Goal: Task Accomplishment & Management: Complete application form

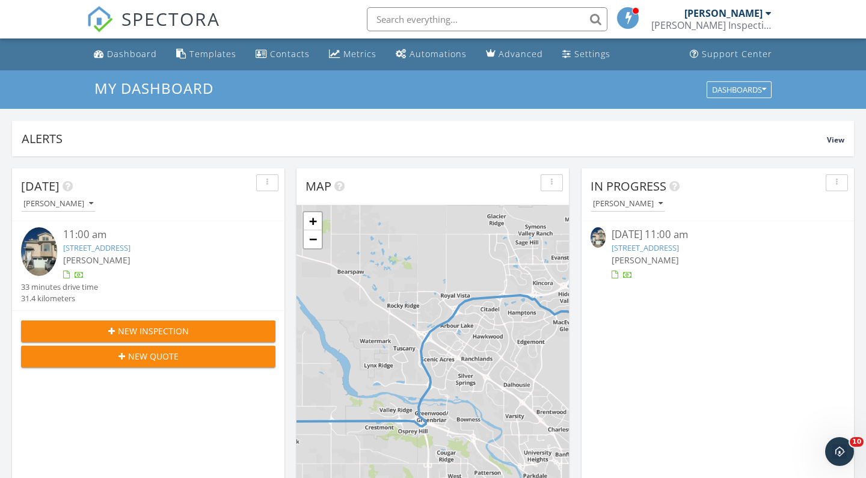
scroll to position [1095, 867]
click at [140, 329] on span "New Inspection" at bounding box center [153, 331] width 71 height 13
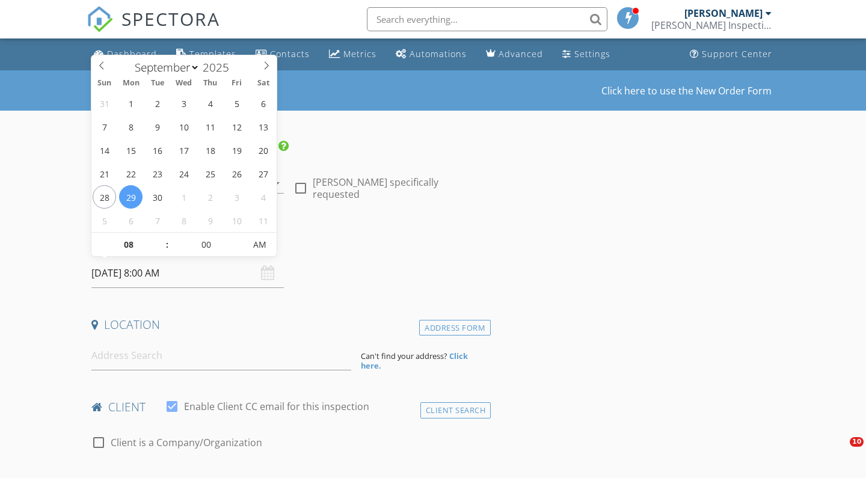
click at [239, 279] on input "2025/09/29 8:00 AM" at bounding box center [187, 273] width 192 height 29
select select "9"
type input "2025/10/04 8:00 AM"
type input "09"
type input "2025/10/04 9:00 AM"
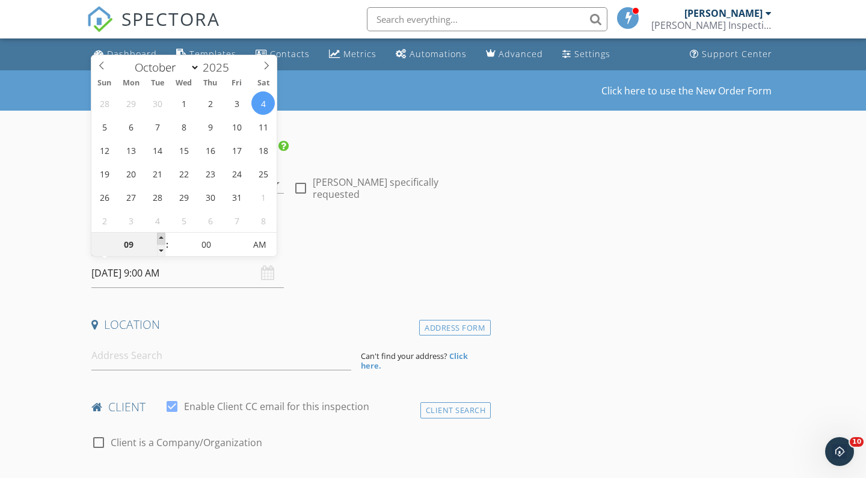
click at [158, 237] on span at bounding box center [161, 239] width 8 height 12
type input "10"
type input "2025/10/04 10:00 AM"
click at [158, 237] on span at bounding box center [161, 239] width 8 height 12
type input "11"
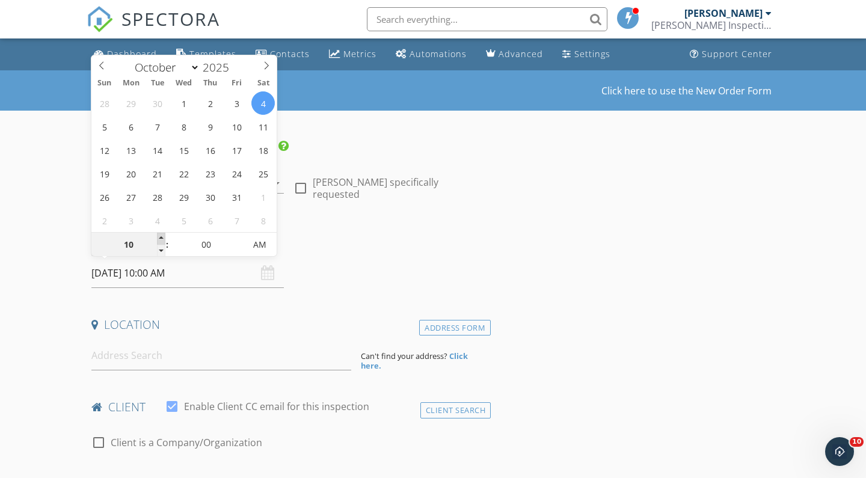
type input "2025/10/04 11:00 AM"
click at [158, 237] on span at bounding box center [161, 239] width 8 height 12
type input "12"
type input "2025/10/04 12:00 PM"
click at [158, 237] on span at bounding box center [161, 239] width 8 height 12
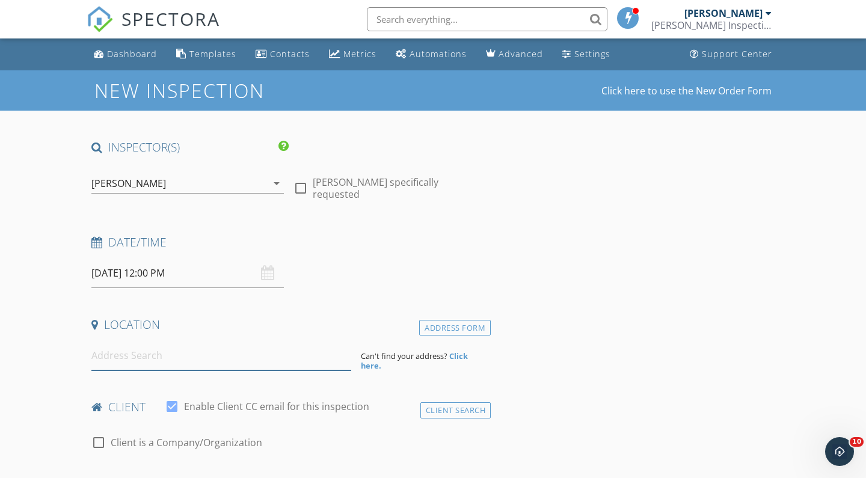
click at [133, 357] on input at bounding box center [221, 355] width 260 height 29
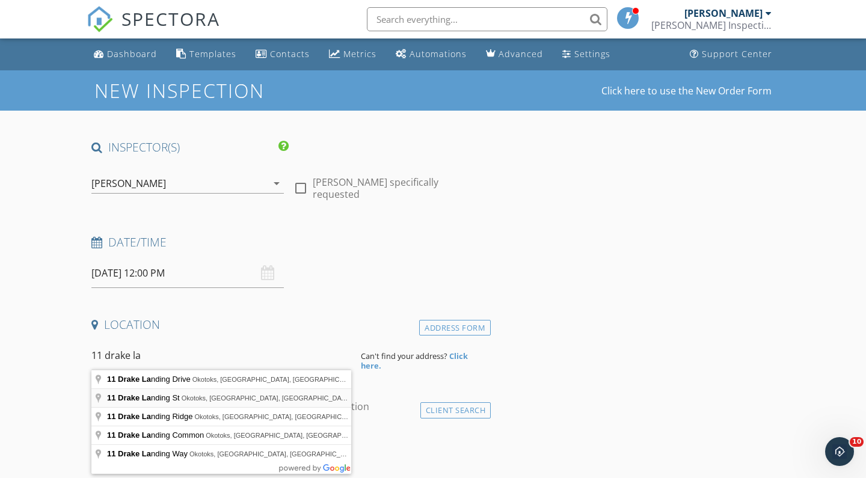
type input "11 Drake Landing St, Okotoks, AB, Canada"
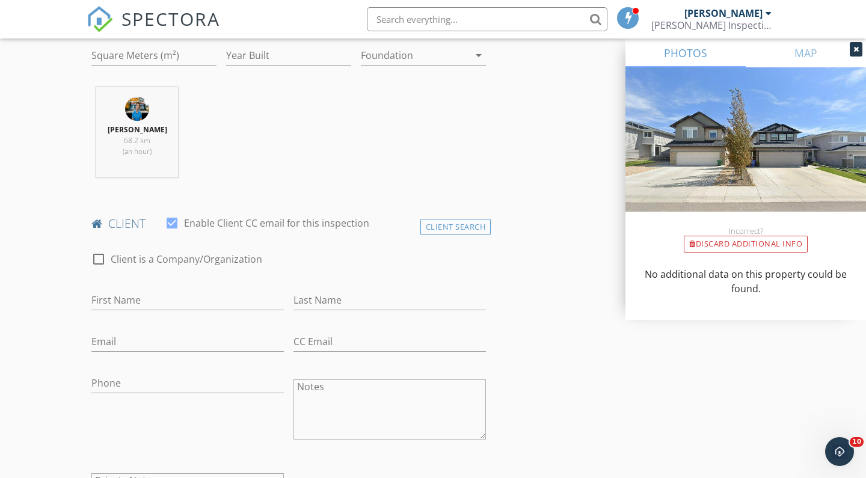
scroll to position [455, 0]
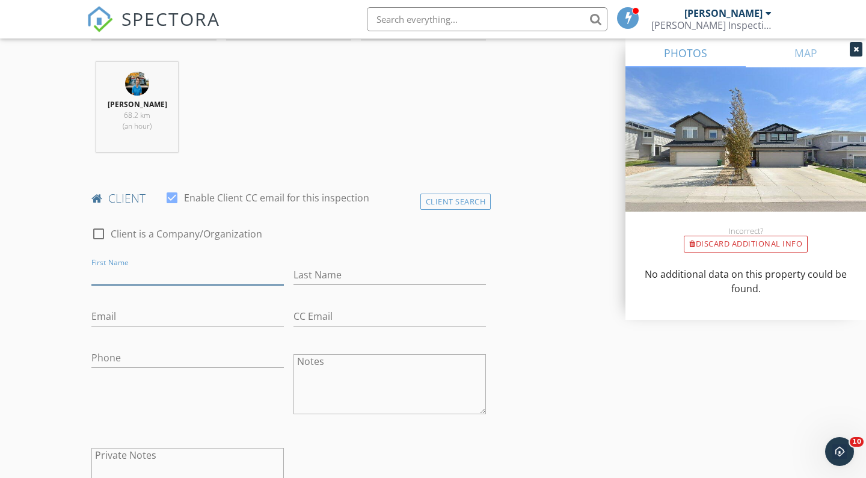
paste input "Daniel"
type input "Daniel"
paste input "Young"
type input "Young"
paste input "1500fps@gmail.com"
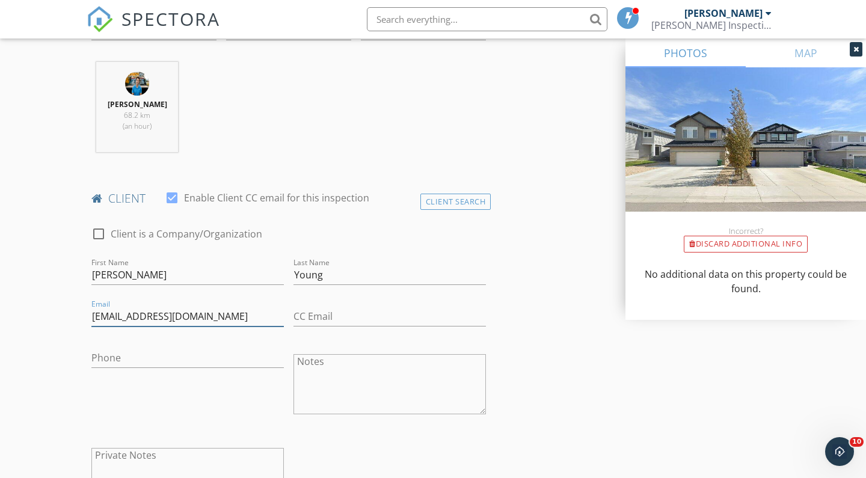
type input "1500fps@gmail.com"
paste input "587-999-1196"
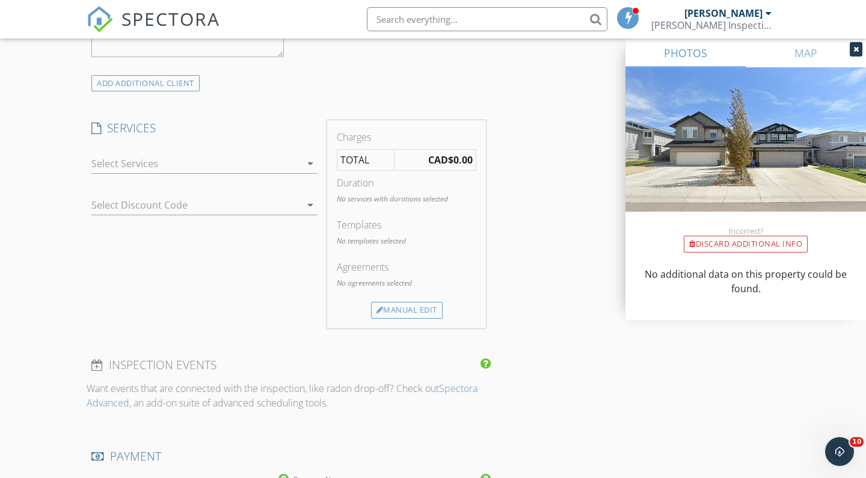
scroll to position [916, 0]
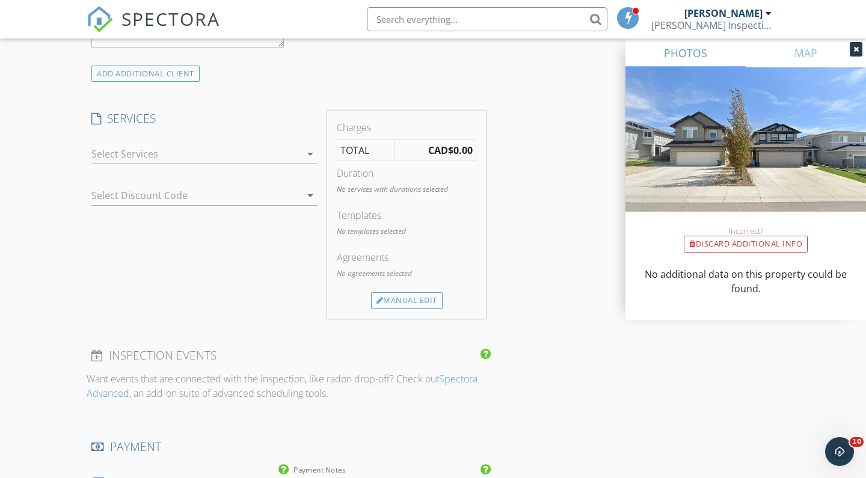
type input "587-999-1196"
click at [219, 147] on div at bounding box center [195, 153] width 209 height 19
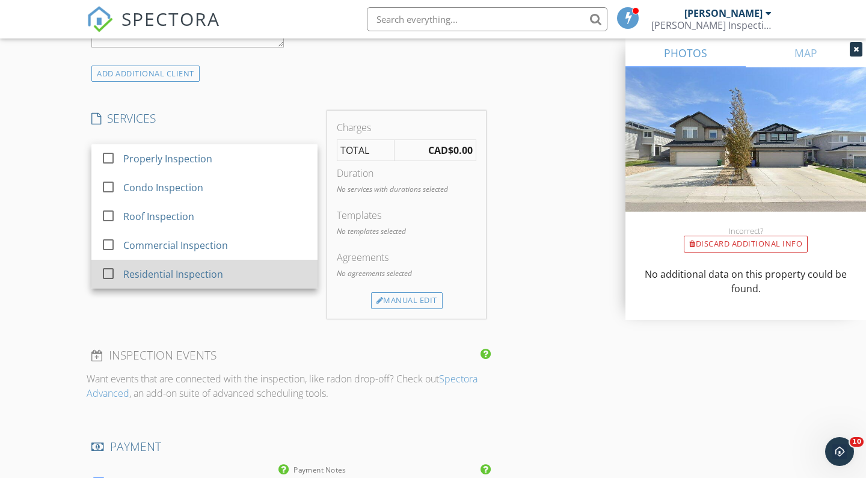
click at [227, 269] on div "Residential Inspection" at bounding box center [215, 274] width 185 height 24
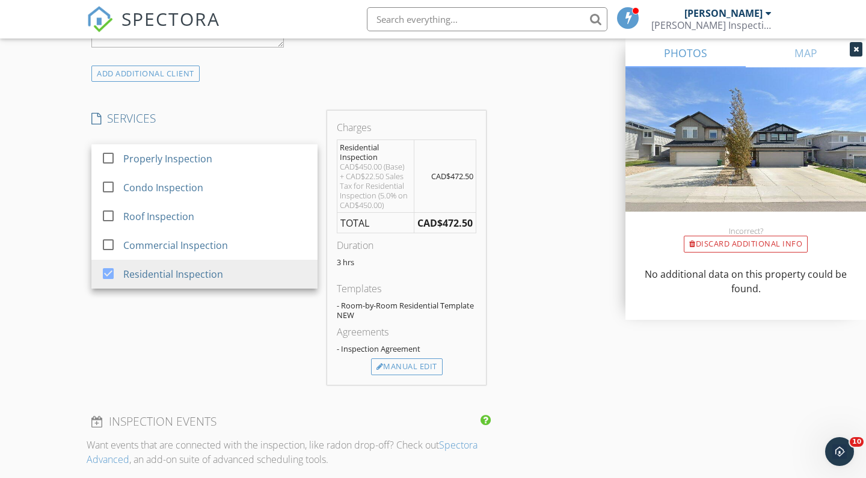
click at [523, 239] on div "INSPECTOR(S) check_box Kyle Oelke PRIMARY Kyle Oelke arrow_drop_down check_box_…" at bounding box center [433, 264] width 693 height 2080
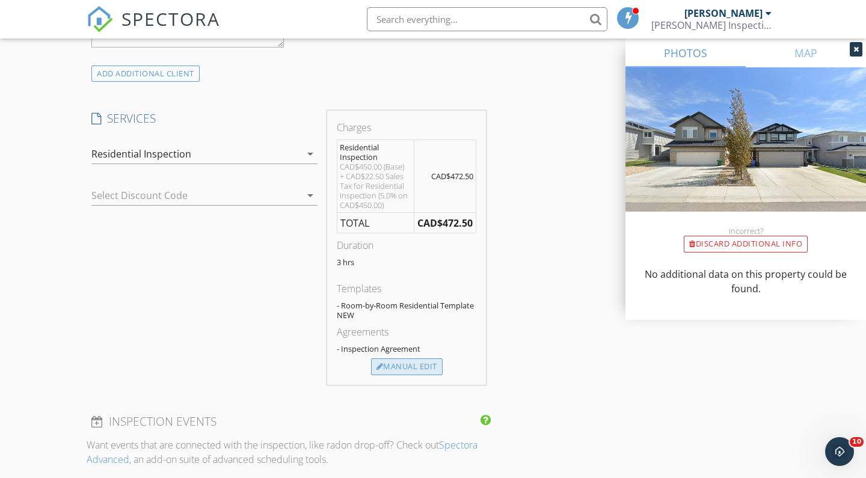
click at [411, 370] on div "Manual Edit" at bounding box center [407, 367] width 72 height 17
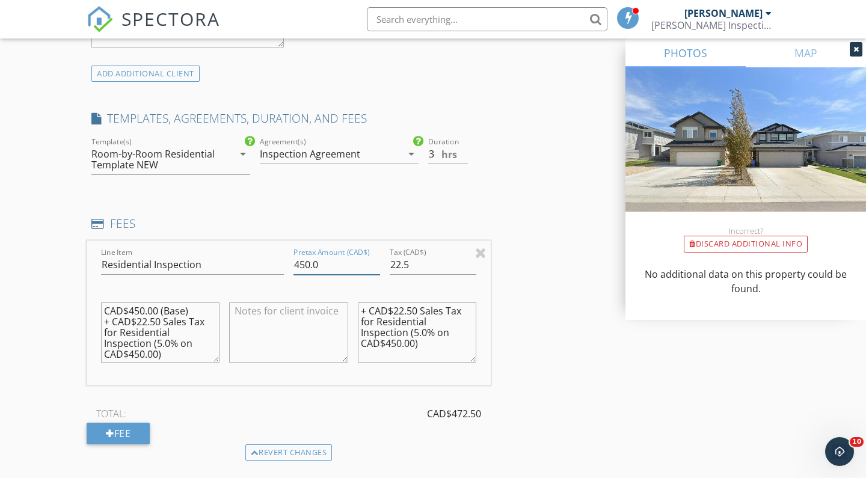
click at [309, 263] on input "450.0" at bounding box center [337, 265] width 87 height 20
type input "525.0"
click at [408, 259] on input "22.5" at bounding box center [433, 265] width 87 height 20
type input "26.25"
click at [418, 310] on textarea "+ CAD$22.50 Sales Tax for Residential Inspection (5.0% on CAD$450.00)" at bounding box center [417, 333] width 119 height 60
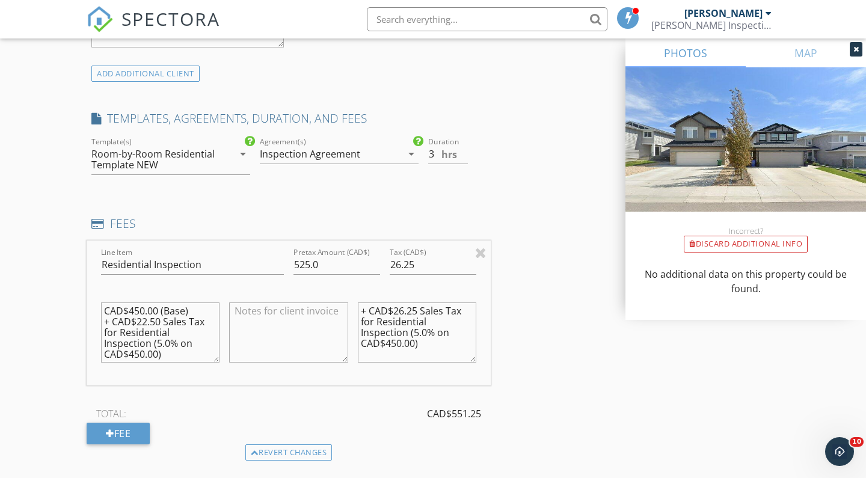
click at [402, 342] on textarea "+ CAD$26.25 Sales Tax for Residential Inspection (5.0% on CAD$450.00)" at bounding box center [417, 333] width 119 height 60
type textarea "+ CAD$26.25 Sales Tax for Residential Inspection (5.0% on CAD$525.00)"
click at [146, 348] on textarea "CAD$450.00 (Base) + CAD$22.50 Sales Tax for Residential Inspection (5.0% on CAD…" at bounding box center [160, 333] width 119 height 60
click at [161, 321] on textarea "CAD$450.00 (Base) + CAD$22.50 Sales Tax for Residential Inspection (5.0% on CAD…" at bounding box center [160, 333] width 119 height 60
click at [144, 308] on textarea "CAD$450.00 (Base) + CAD$26.25 Sales Tax for Residential Inspection (5.0% on CAD…" at bounding box center [160, 333] width 119 height 60
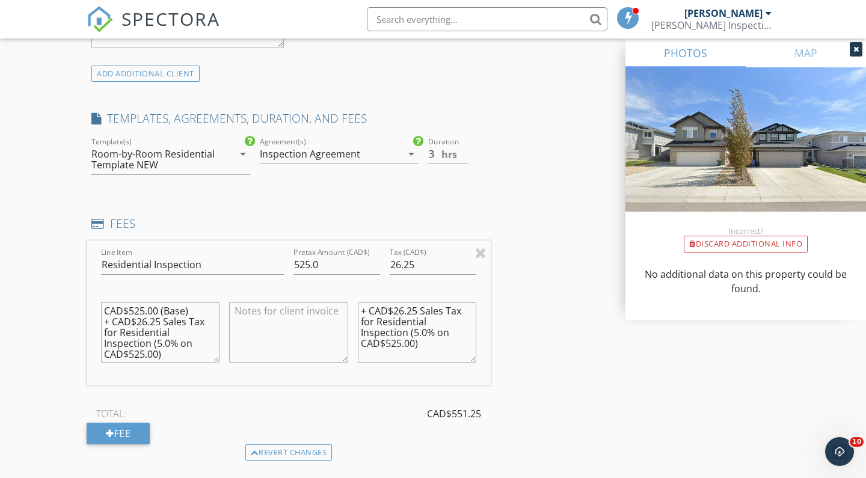
type textarea "CAD$525.00 (Base) + CAD$26.25 Sales Tax for Residential Inspection (5.0% on CAD…"
type input "2.5"
click at [464, 155] on input "2.5" at bounding box center [448, 154] width 40 height 20
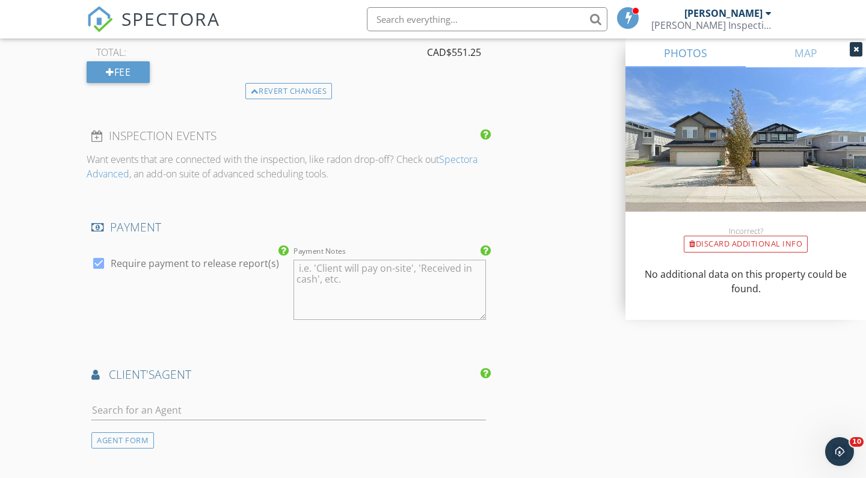
scroll to position [1284, 0]
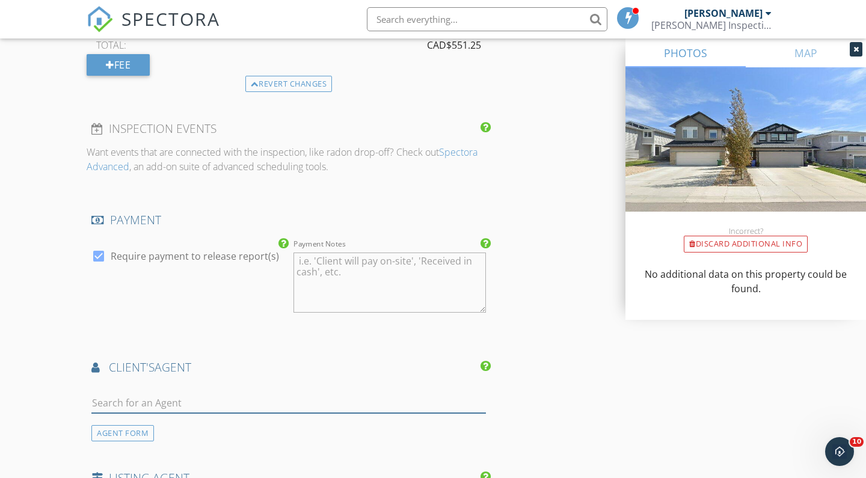
click at [192, 399] on input "text" at bounding box center [288, 403] width 395 height 20
type input "erich"
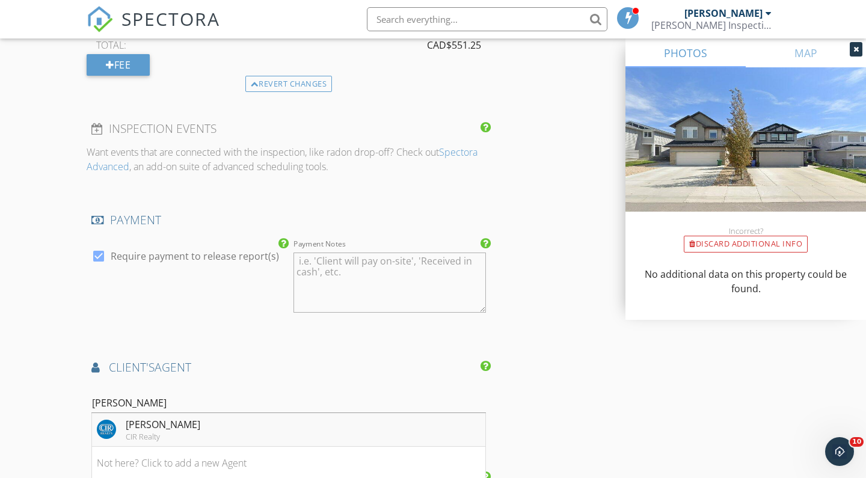
drag, startPoint x: 192, startPoint y: 399, endPoint x: 199, endPoint y: 423, distance: 25.0
click at [199, 423] on li "Erich Binner CIR Realty" at bounding box center [288, 430] width 393 height 34
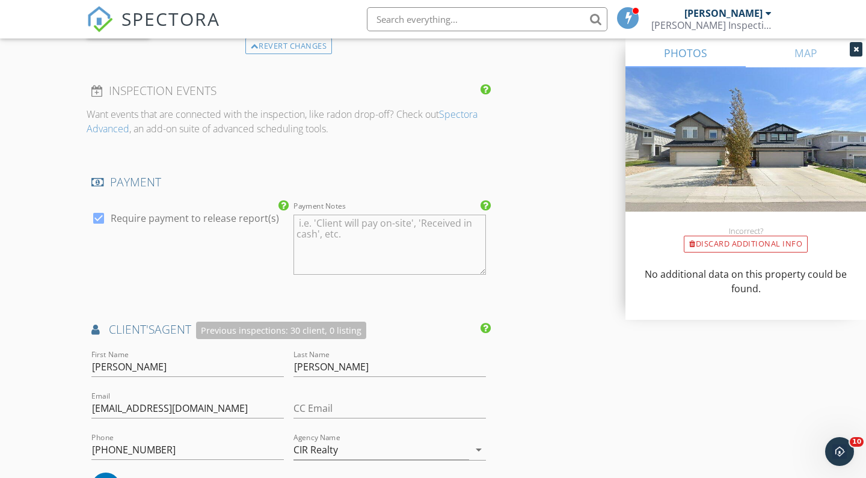
scroll to position [1337, 0]
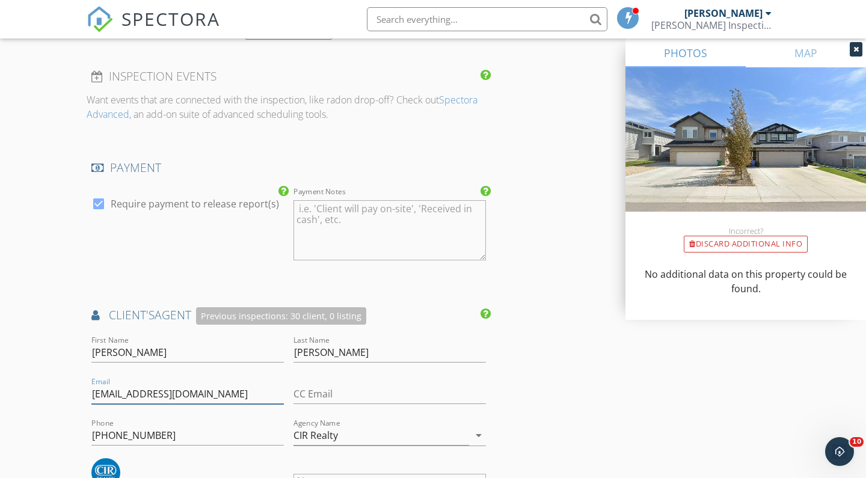
click at [162, 397] on input "ekbinner@gmail.com" at bounding box center [187, 394] width 192 height 20
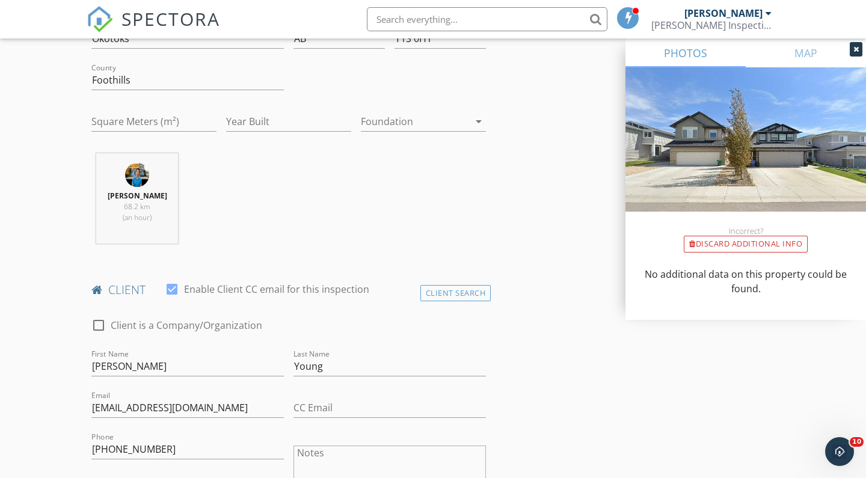
scroll to position [363, 0]
paste input "ekbinner@gmail.com"
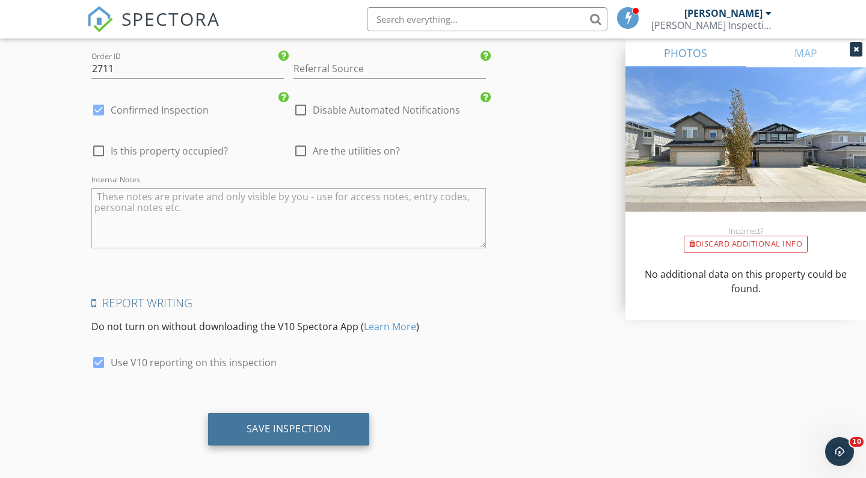
type input "ekbinner@gmail.com"
click at [300, 423] on div "Save Inspection" at bounding box center [289, 429] width 85 height 12
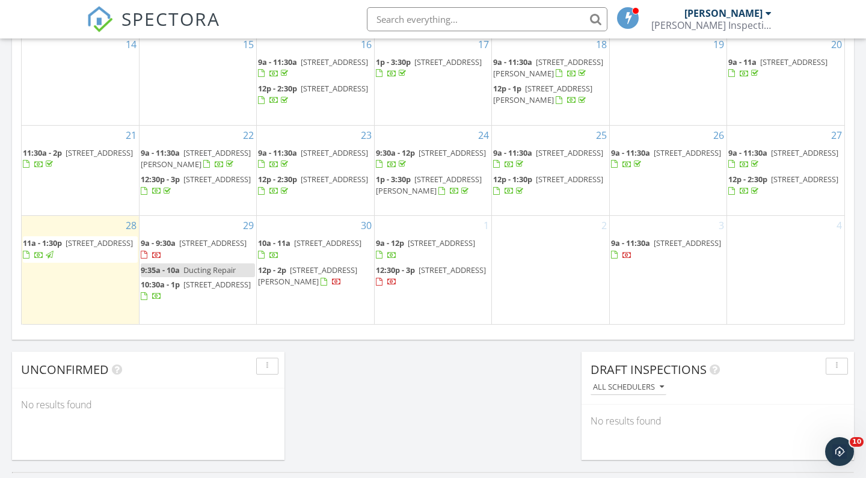
scroll to position [784, 0]
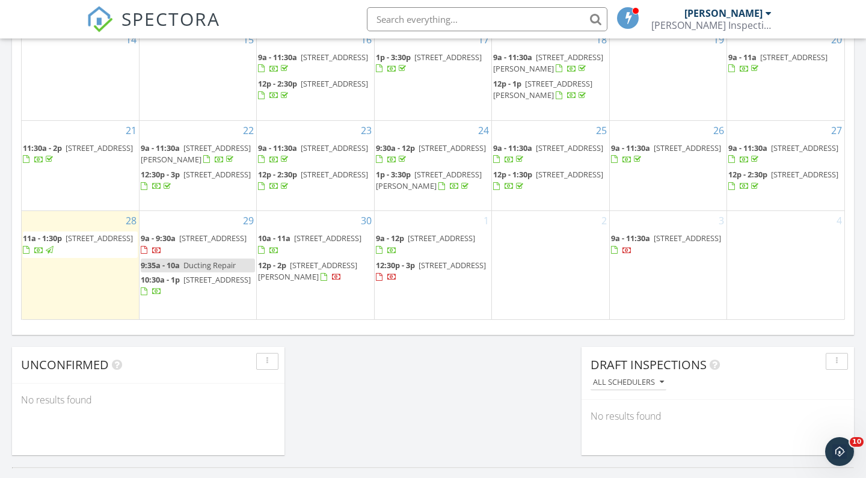
click at [780, 180] on span "[STREET_ADDRESS]" at bounding box center [804, 174] width 67 height 11
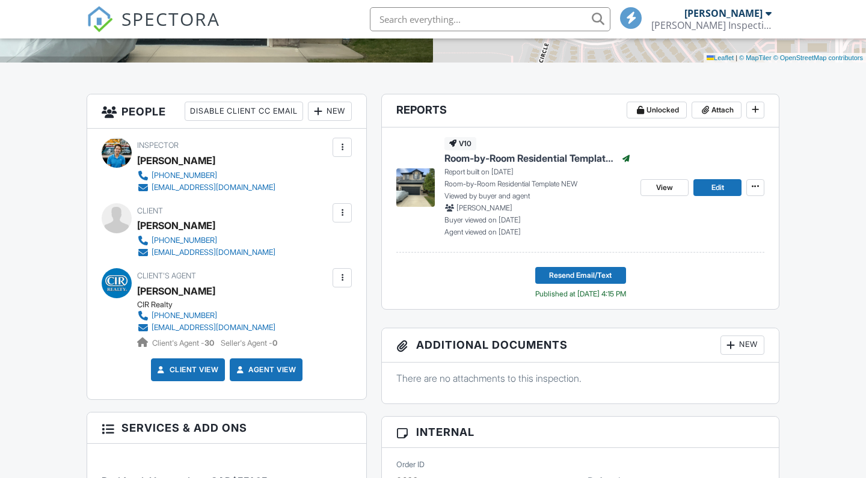
click at [344, 214] on div at bounding box center [342, 213] width 12 height 12
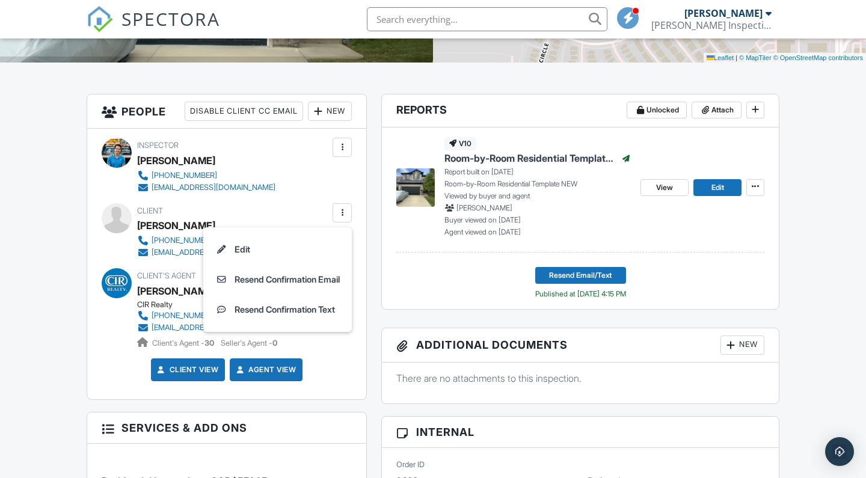
drag, startPoint x: 286, startPoint y: 247, endPoint x: 270, endPoint y: 245, distance: 15.7
click at [286, 247] on li "Edit" at bounding box center [278, 250] width 134 height 30
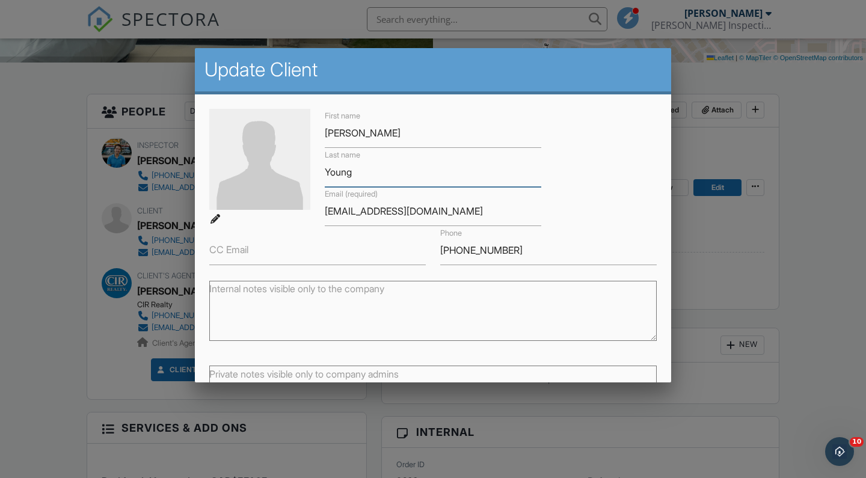
click at [348, 172] on input "Young" at bounding box center [433, 172] width 217 height 29
click at [369, 206] on input "1500fps@gmail.com" at bounding box center [433, 211] width 217 height 29
click at [458, 251] on input "587-999-1196" at bounding box center [548, 250] width 217 height 29
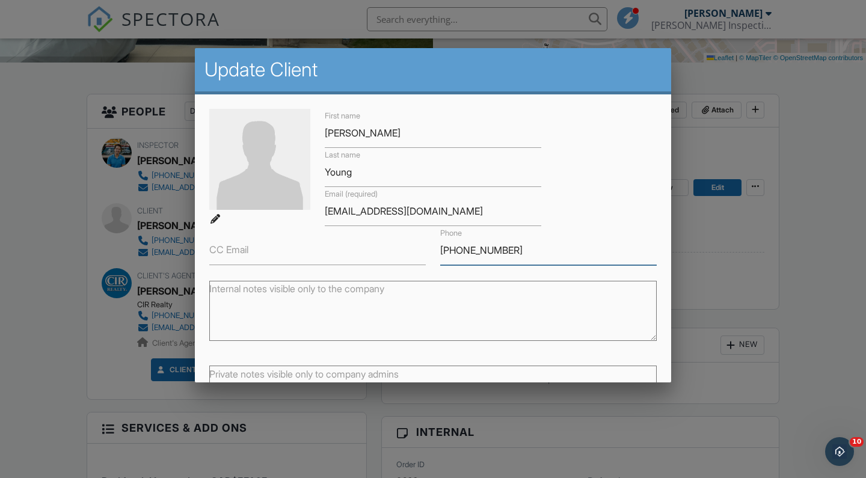
click at [458, 251] on input "587-999-1196" at bounding box center [548, 250] width 217 height 29
click at [41, 212] on div at bounding box center [433, 239] width 866 height 598
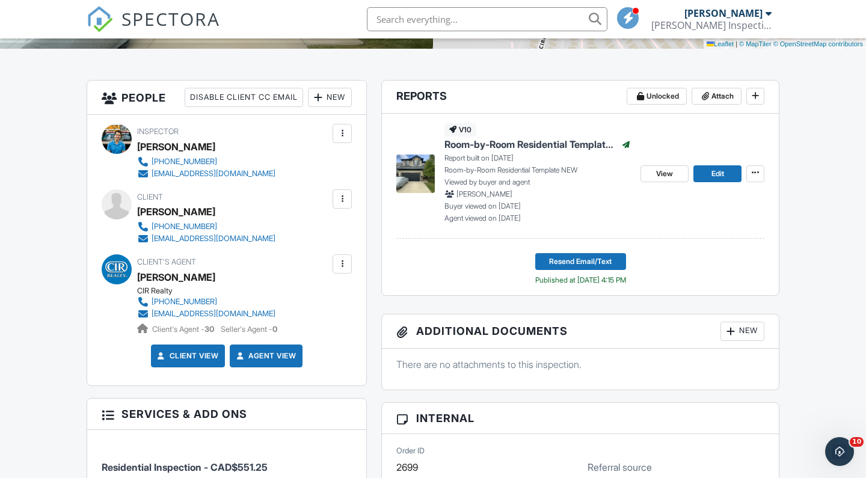
scroll to position [260, 0]
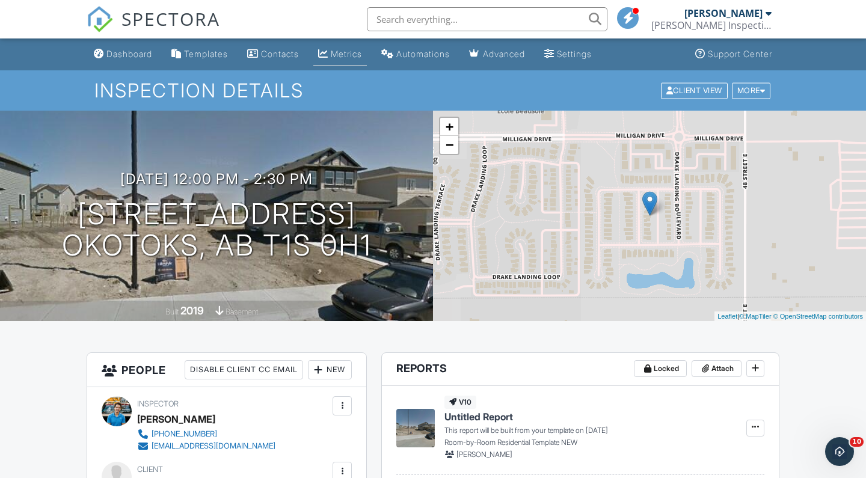
click at [343, 61] on link "Metrics" at bounding box center [340, 54] width 54 height 22
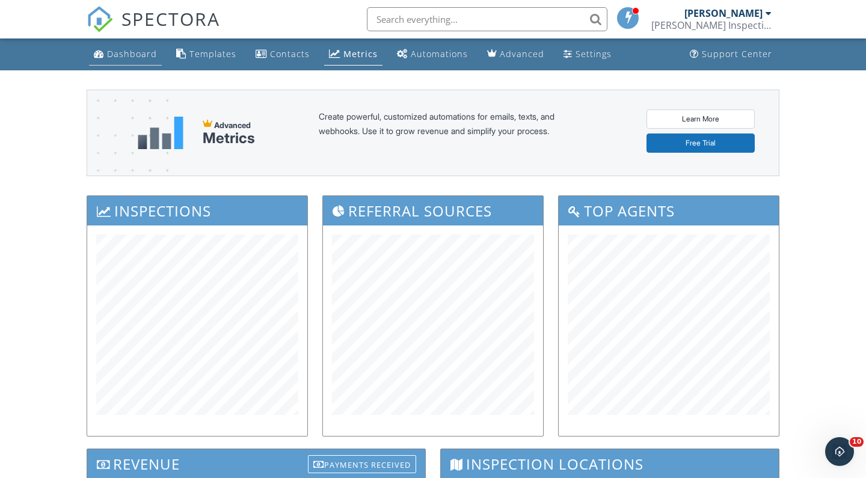
click at [128, 49] on div "Dashboard" at bounding box center [132, 53] width 50 height 11
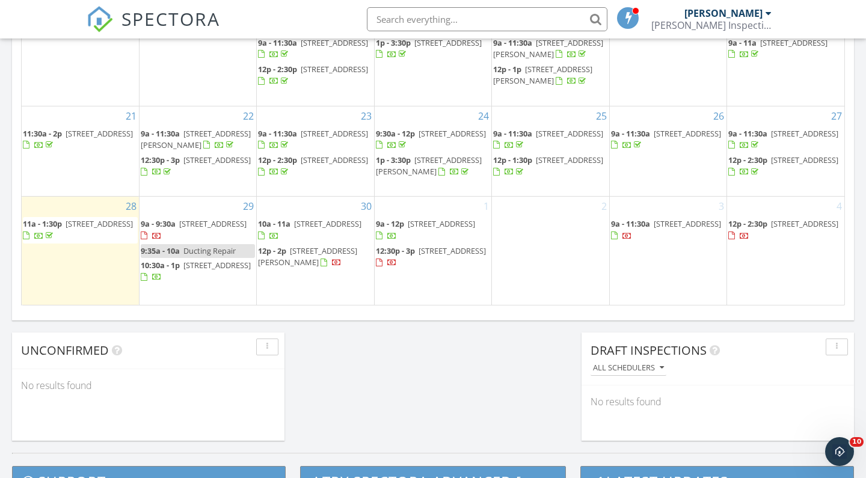
scroll to position [799, 0]
